Goal: Find specific page/section: Find specific page/section

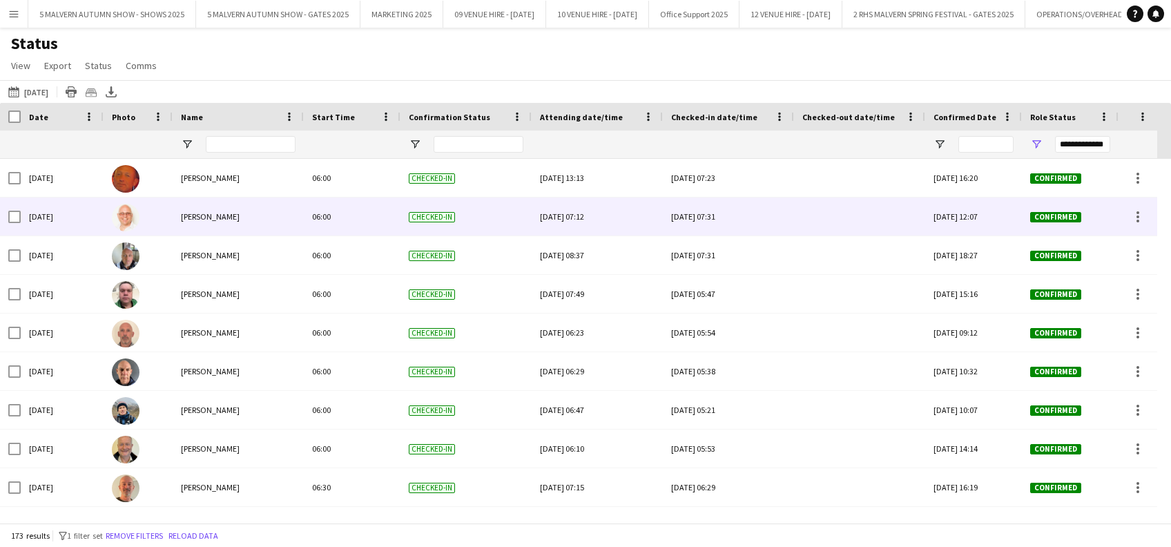
scroll to position [144, 0]
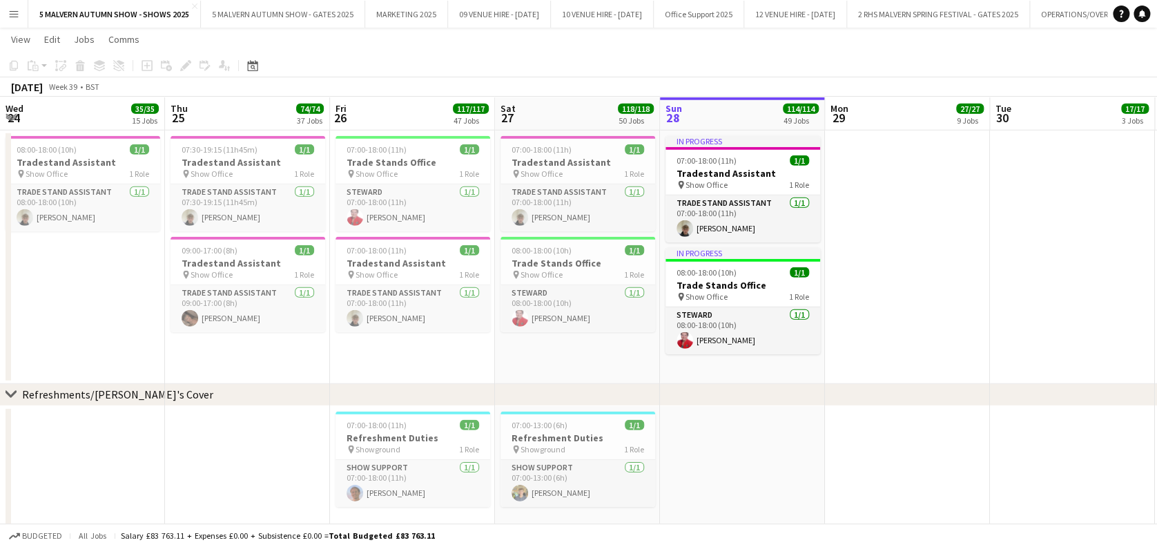
scroll to position [0, 439]
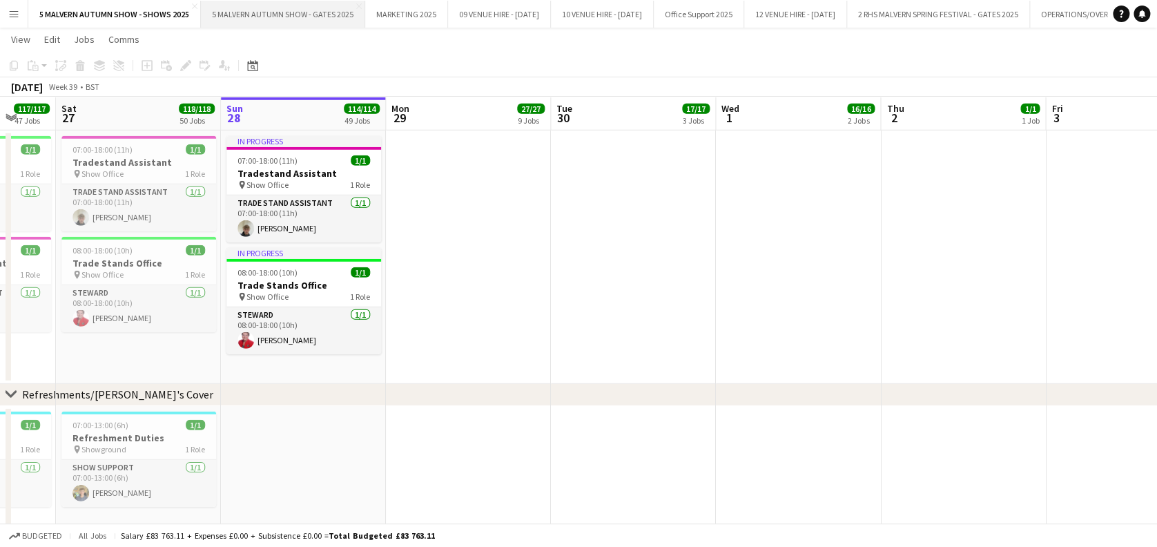
click at [257, 22] on button "5 MALVERN AUTUMN SHOW - GATES 2025 Close" at bounding box center [283, 14] width 164 height 27
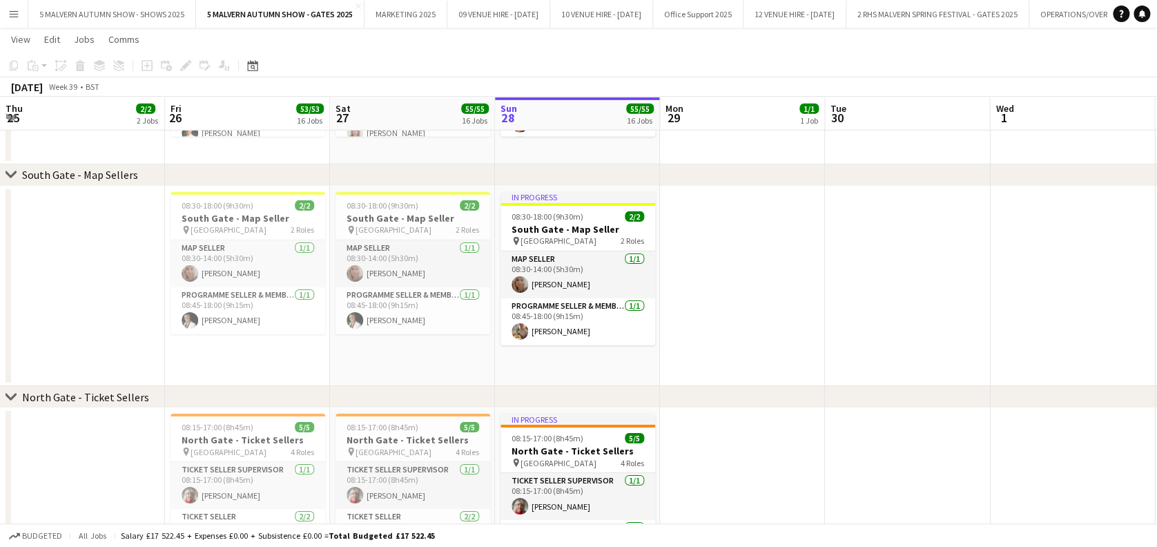
scroll to position [2221, 0]
click at [726, 138] on app-date-cell at bounding box center [742, 45] width 165 height 238
